Goal: Information Seeking & Learning: Learn about a topic

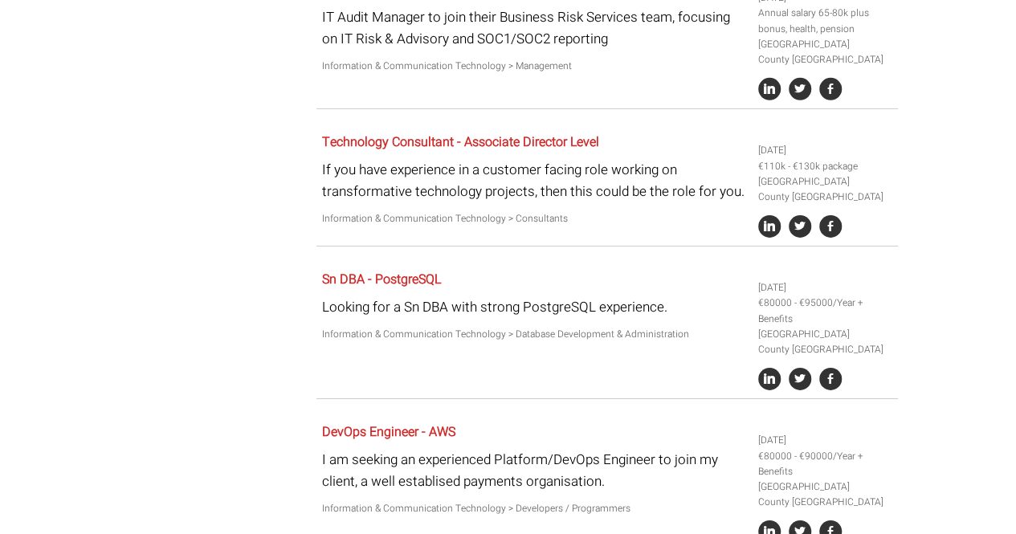
scroll to position [2685, 0]
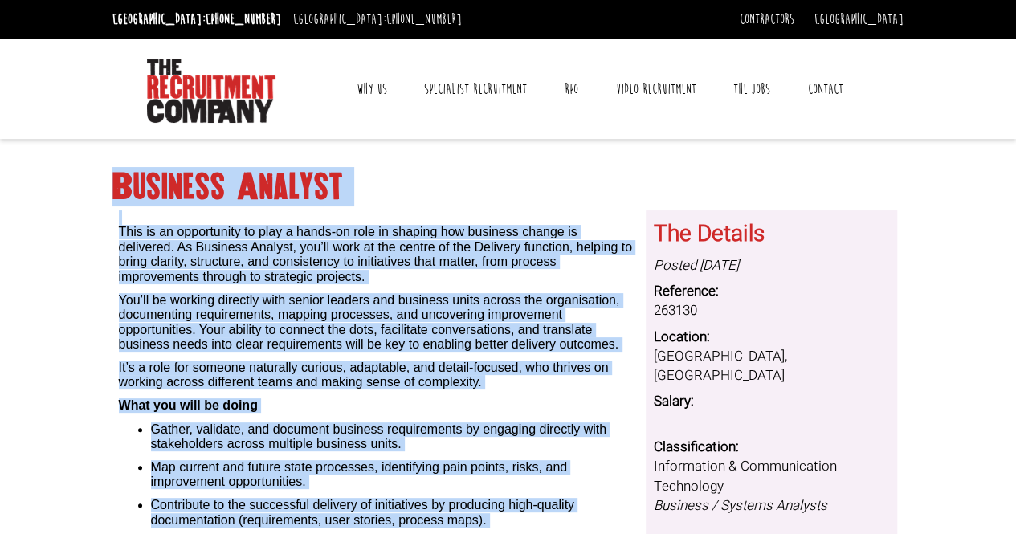
drag, startPoint x: 603, startPoint y: 346, endPoint x: 100, endPoint y: 202, distance: 523.2
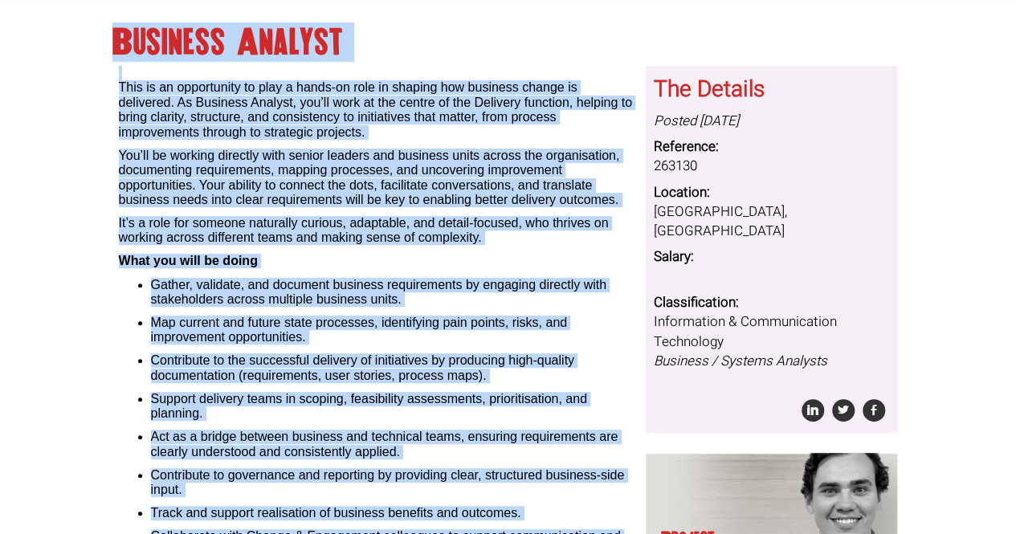
scroll to position [153, 0]
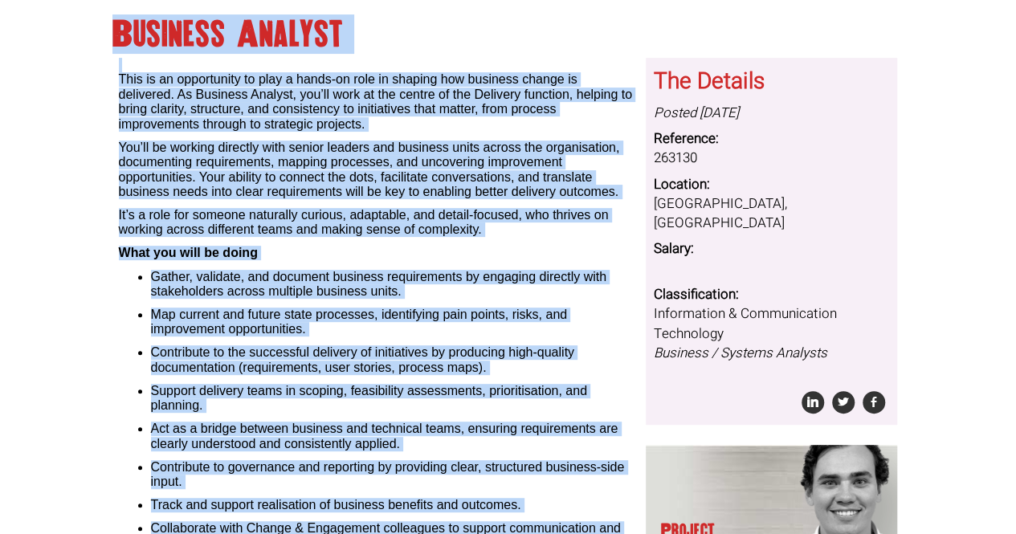
copy div "Business Analyst This is an opportunity to play a hands-on role in shaping how …"
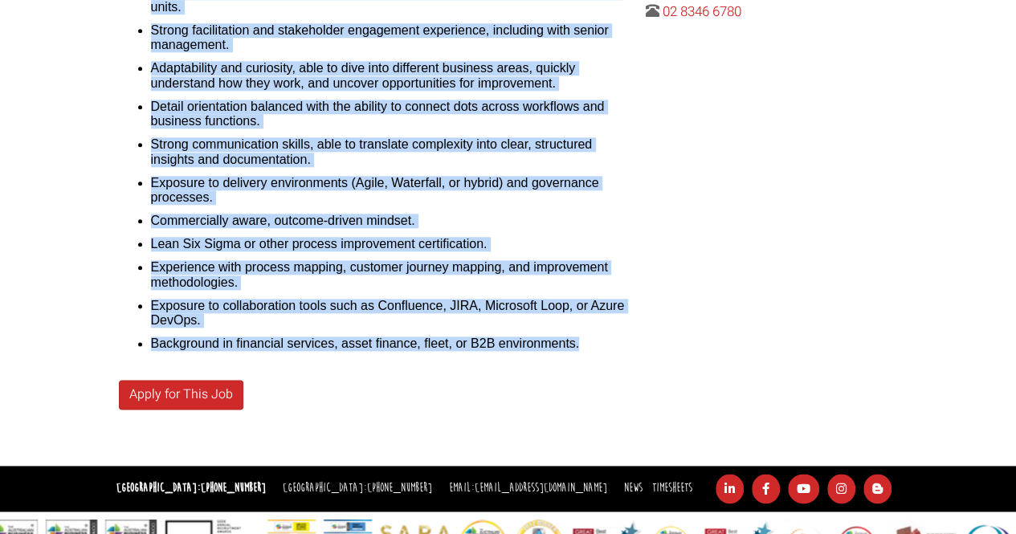
scroll to position [808, 0]
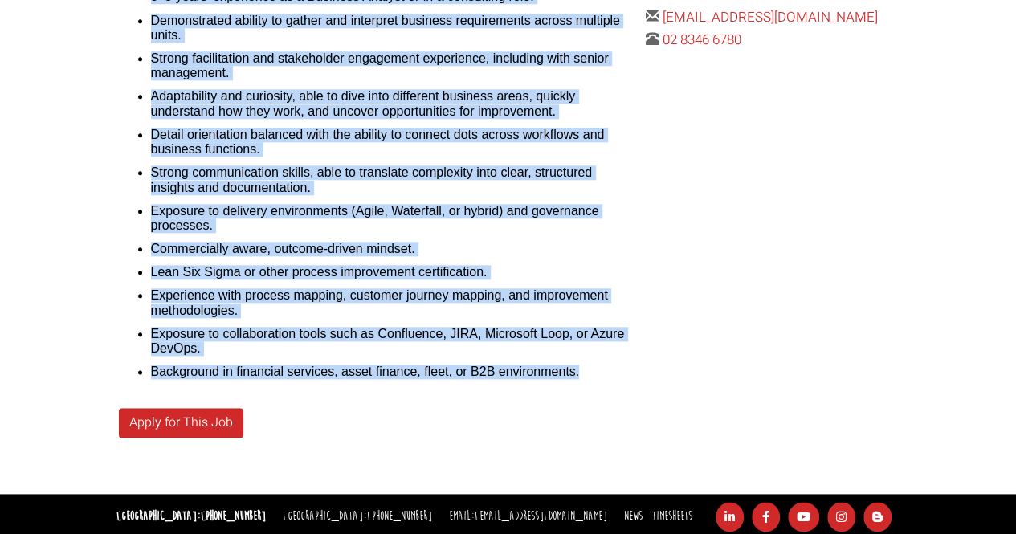
click at [429, 249] on li "Commercially aware, outcome-driven mindset." at bounding box center [393, 249] width 484 height 14
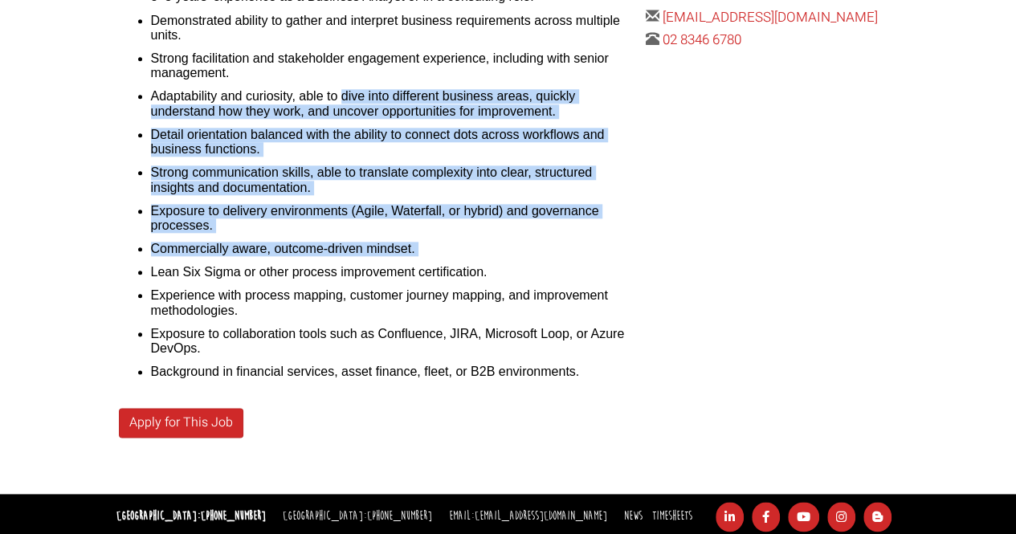
drag, startPoint x: 429, startPoint y: 249, endPoint x: 339, endPoint y: 88, distance: 184.9
click at [339, 88] on ul "3–5 years’ experience as a Business Analyst or in a consulting role. Demonstrat…" at bounding box center [377, 185] width 516 height 390
click at [389, 204] on li "Exposure to delivery environments (Agile, Waterfall, or hybrid) and governance …" at bounding box center [393, 219] width 484 height 30
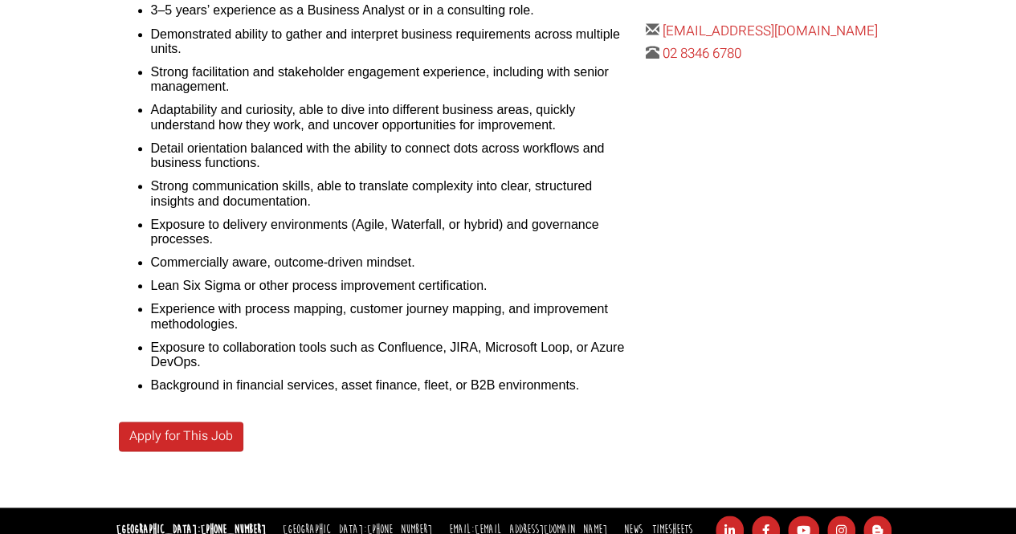
scroll to position [795, 0]
